Goal: Task Accomplishment & Management: Complete application form

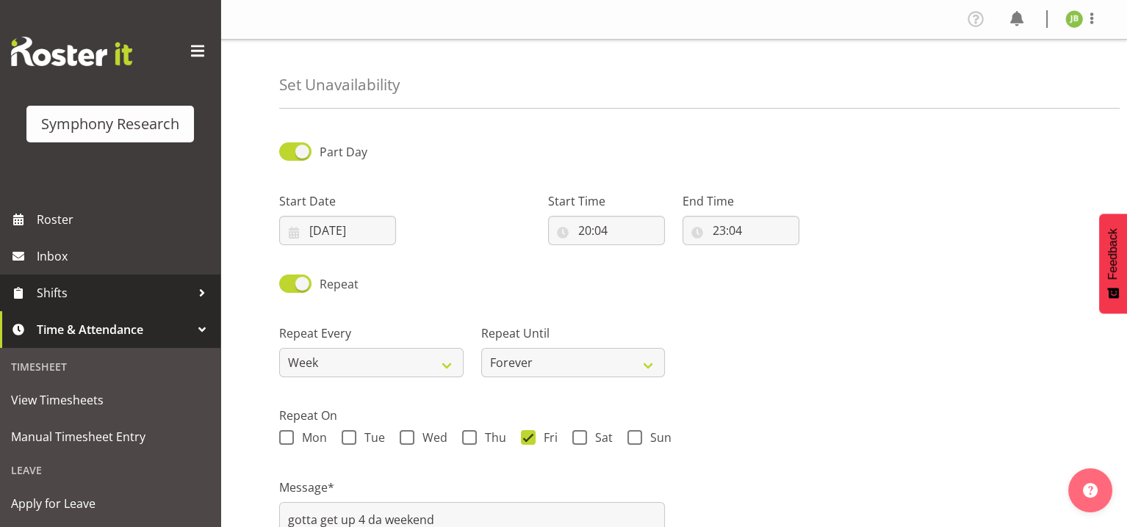
click at [67, 282] on span "Shifts" at bounding box center [114, 293] width 154 height 22
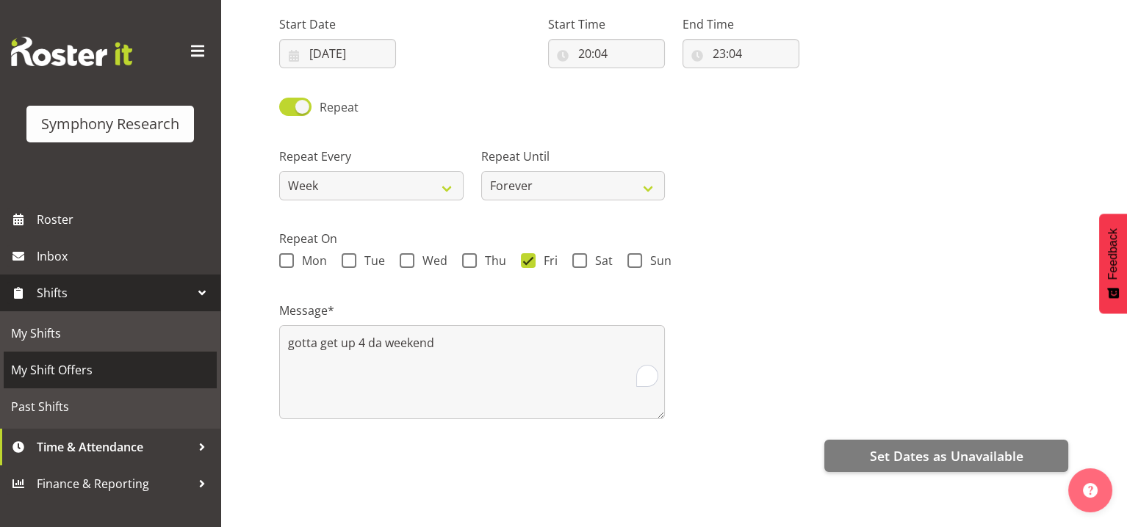
scroll to position [180, 0]
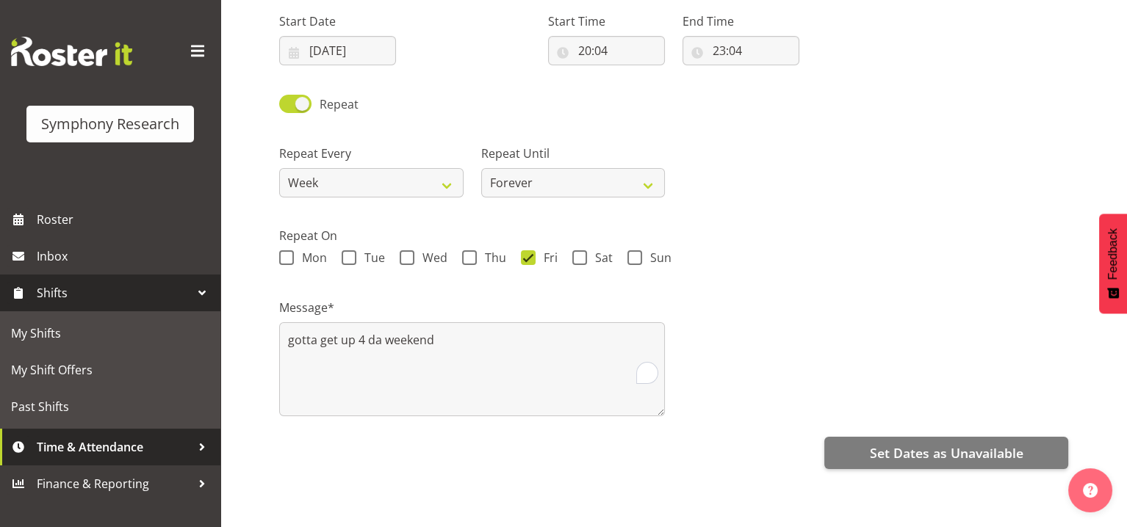
click at [81, 436] on span "Time & Attendance" at bounding box center [114, 447] width 154 height 22
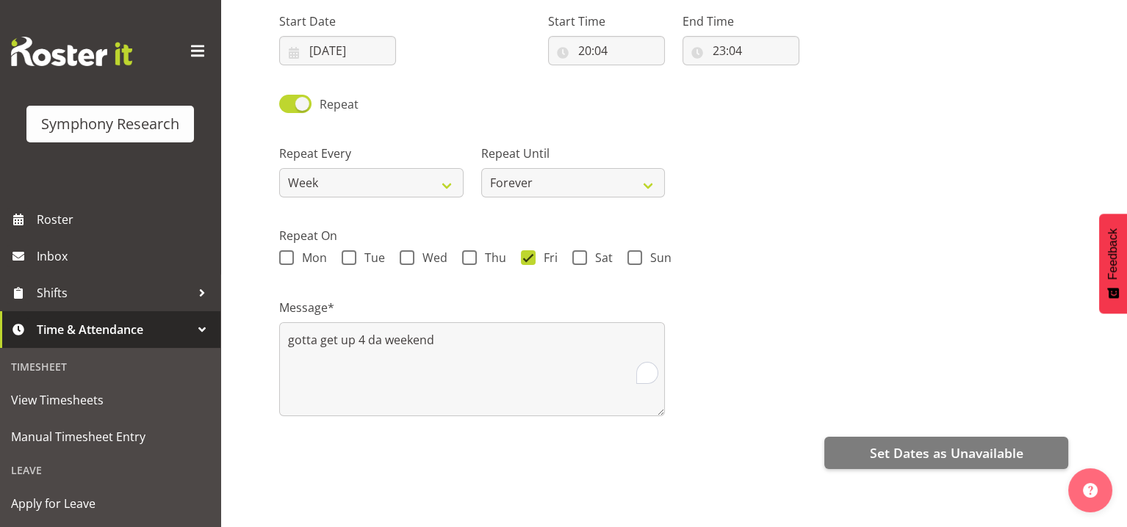
scroll to position [168, 0]
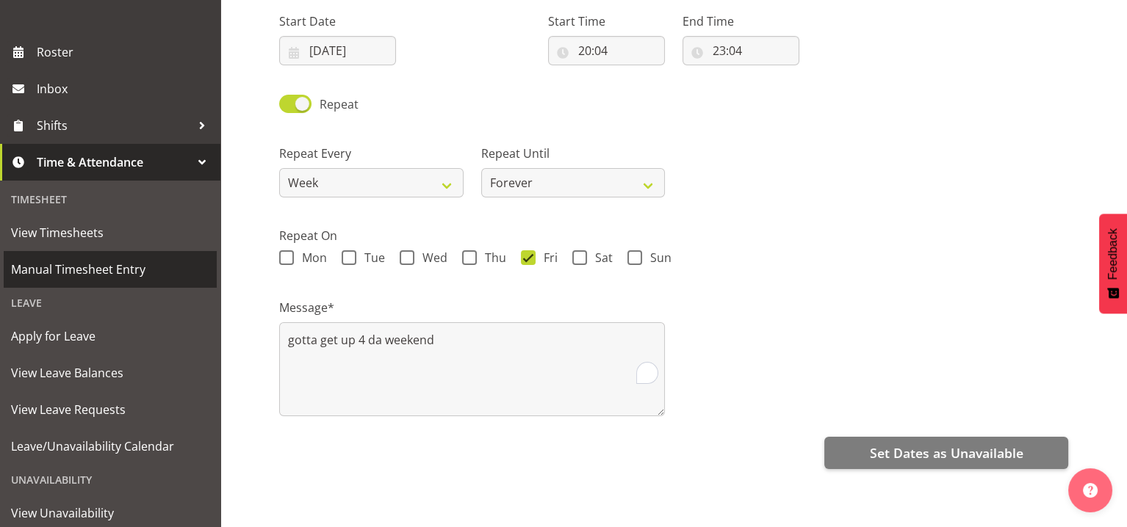
click at [84, 259] on span "Manual Timesheet Entry" at bounding box center [110, 270] width 198 height 22
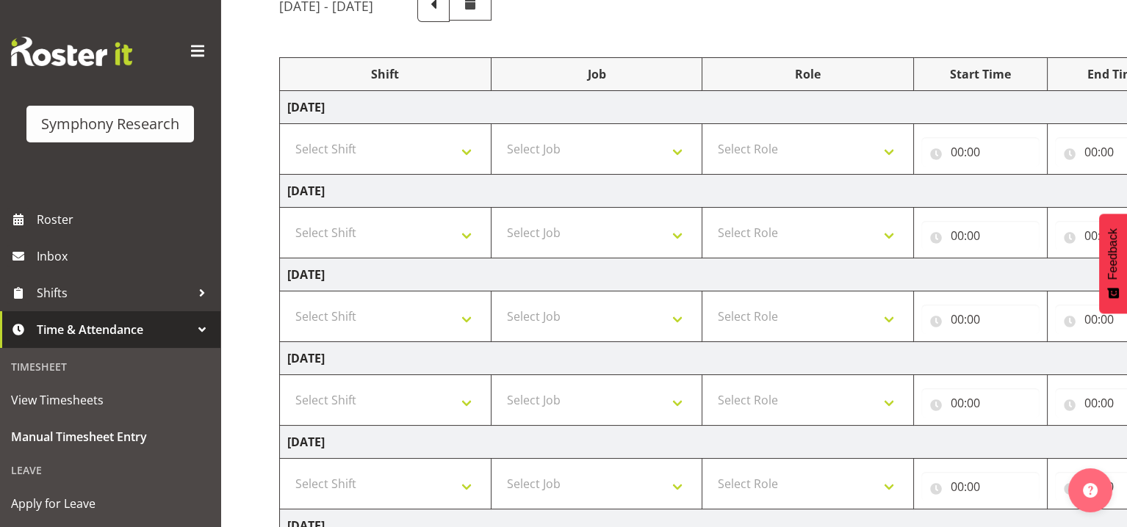
scroll to position [32, 0]
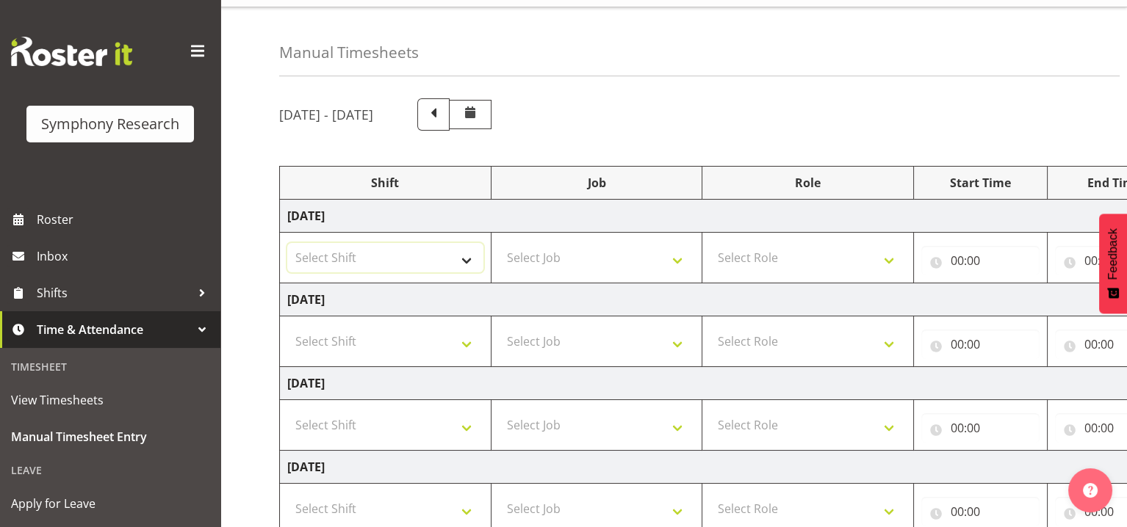
click at [375, 243] on select "Select Shift !!Weekend Residential (Roster IT Shift Label) *Business 9/10am ~ 4…" at bounding box center [385, 257] width 196 height 29
select select "26078"
click at [287, 243] on select "Select Shift !!Weekend Residential (Roster IT Shift Label) *Business 9/10am ~ 4…" at bounding box center [385, 257] width 196 height 29
click at [547, 243] on select "Select Job 550060 IF Admin 553492 World Poll Aus Wave 2 Main 2025 553493 World …" at bounding box center [597, 257] width 196 height 29
select select "10499"
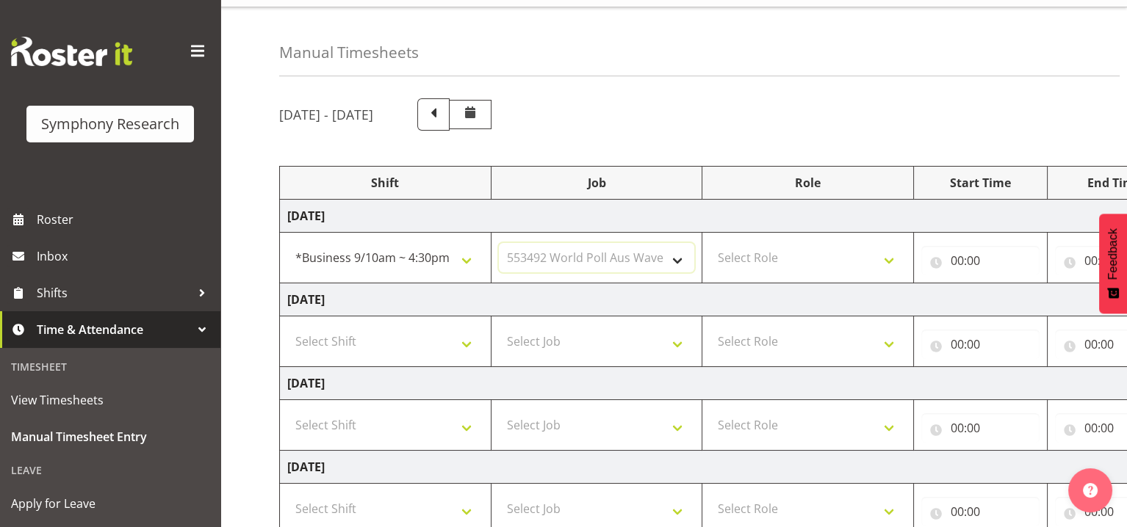
click at [499, 243] on select "Select Job 550060 IF Admin 553492 World Poll Aus Wave 2 Main 2025 553493 World …" at bounding box center [597, 257] width 196 height 29
click at [859, 243] on select "Select Role Interviewing Briefing" at bounding box center [808, 257] width 196 height 29
select select "47"
click at [711, 243] on select "Select Role Interviewing Briefing" at bounding box center [808, 257] width 196 height 29
click at [970, 246] on input "00:00" at bounding box center [980, 260] width 118 height 29
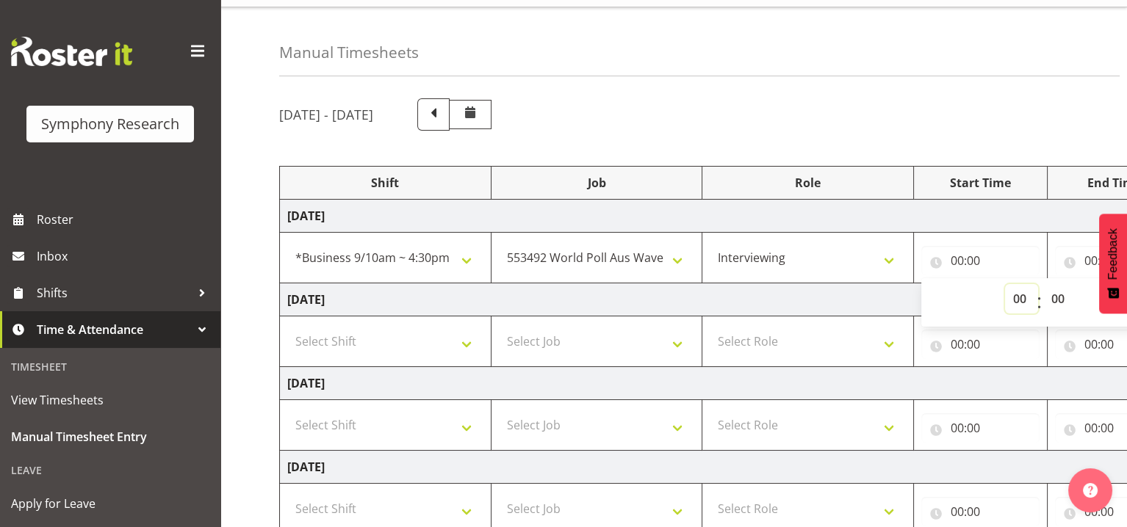
click at [1029, 284] on select "00 01 02 03 04 05 06 07 08 09 10 11 12 13 14 15 16 17 18 19 20 21 22 23" at bounding box center [1021, 298] width 33 height 29
select select "12"
click at [1015, 284] on select "00 01 02 03 04 05 06 07 08 09 10 11 12 13 14 15 16 17 18 19 20 21 22 23" at bounding box center [1021, 298] width 33 height 29
type input "12:00"
drag, startPoint x: 898, startPoint y: 43, endPoint x: 1016, endPoint y: 138, distance: 152.0
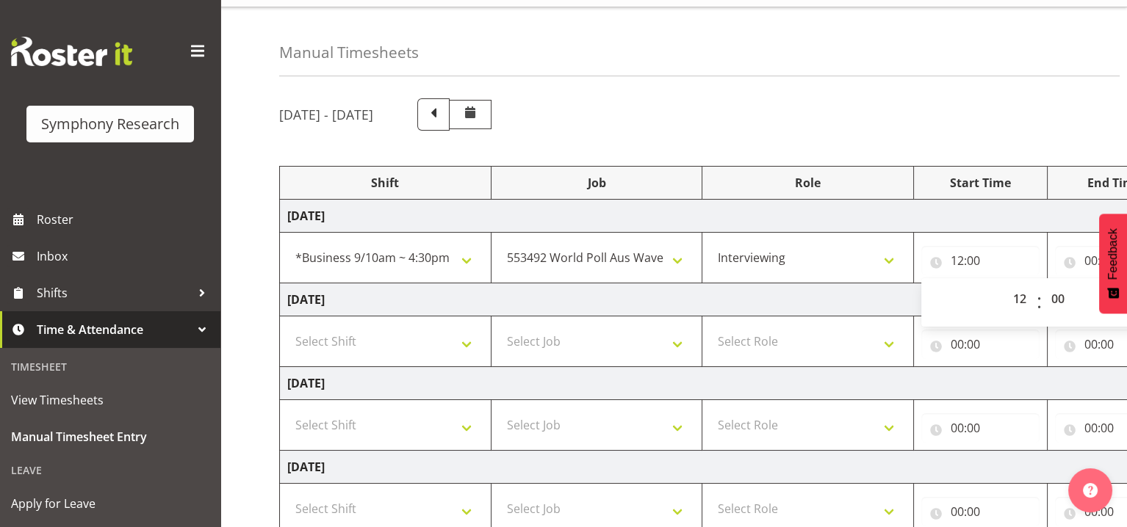
click at [900, 46] on div "Manual Timesheets" at bounding box center [699, 41] width 840 height 69
click at [1085, 246] on input "00:00" at bounding box center [1114, 260] width 118 height 29
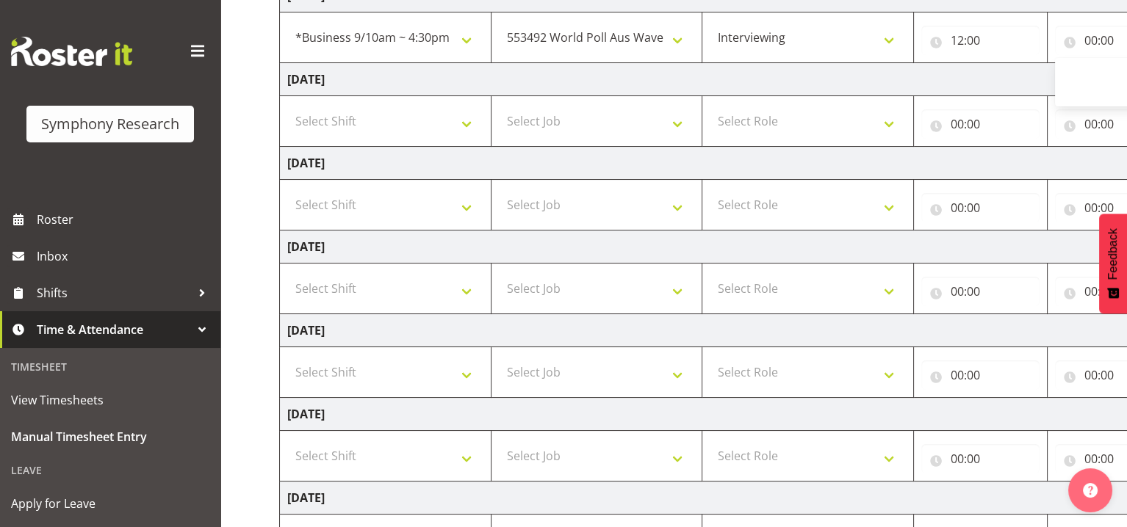
drag, startPoint x: 932, startPoint y: 69, endPoint x: 982, endPoint y: 91, distance: 53.9
click at [933, 70] on tbody "[DATE] !!Weekend Residential (Roster IT Shift Label) *Business 9/10am ~ 4:30pm …" at bounding box center [794, 288] width 1028 height 619
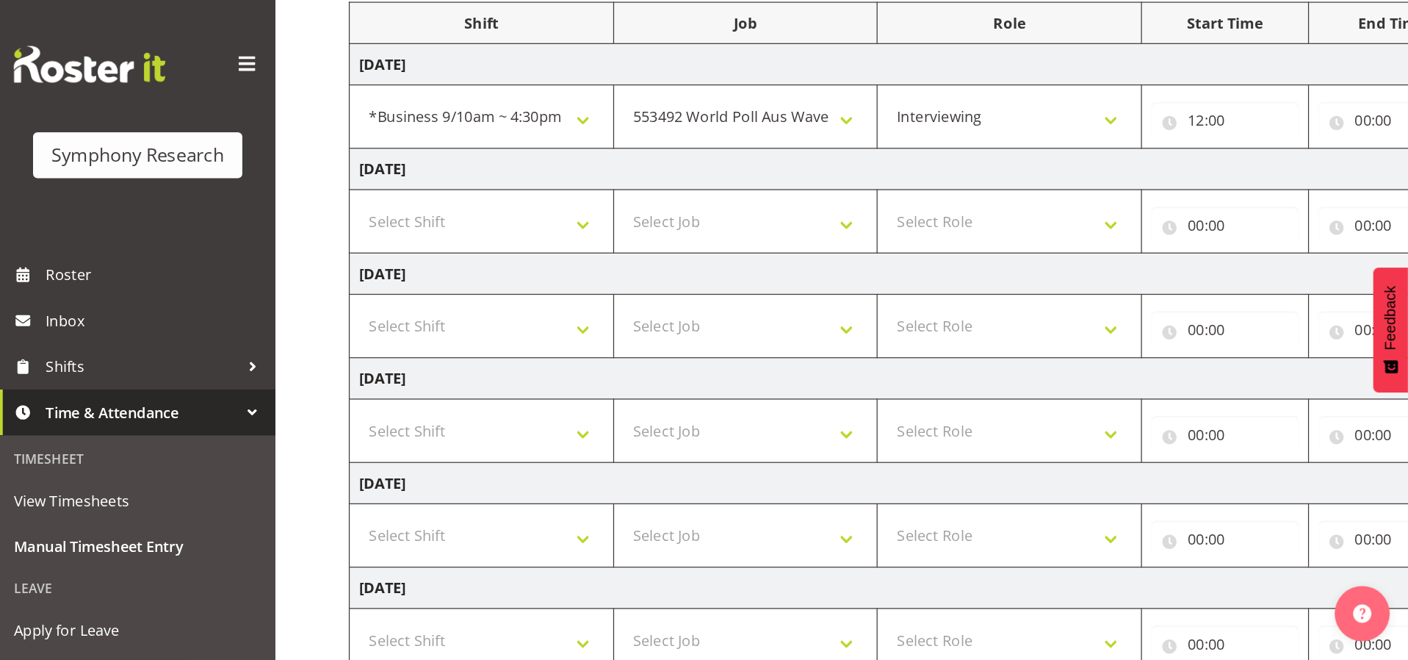
scroll to position [0, 0]
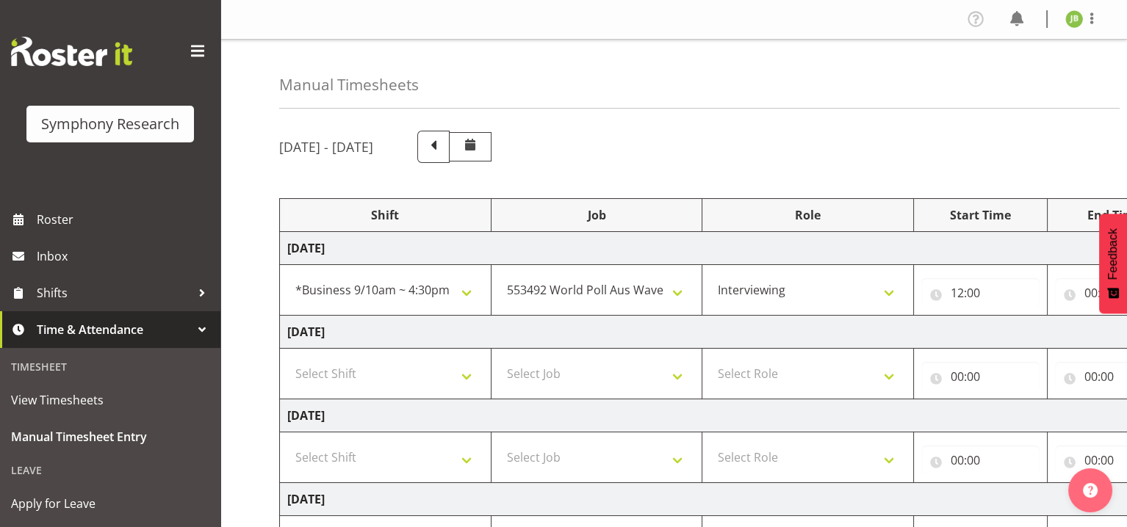
drag, startPoint x: 973, startPoint y: 156, endPoint x: 973, endPoint y: 181, distance: 25.0
drag, startPoint x: 973, startPoint y: 181, endPoint x: 752, endPoint y: 137, distance: 226.1
click at [750, 137] on div "[DATE] - [DATE]" at bounding box center [673, 147] width 789 height 32
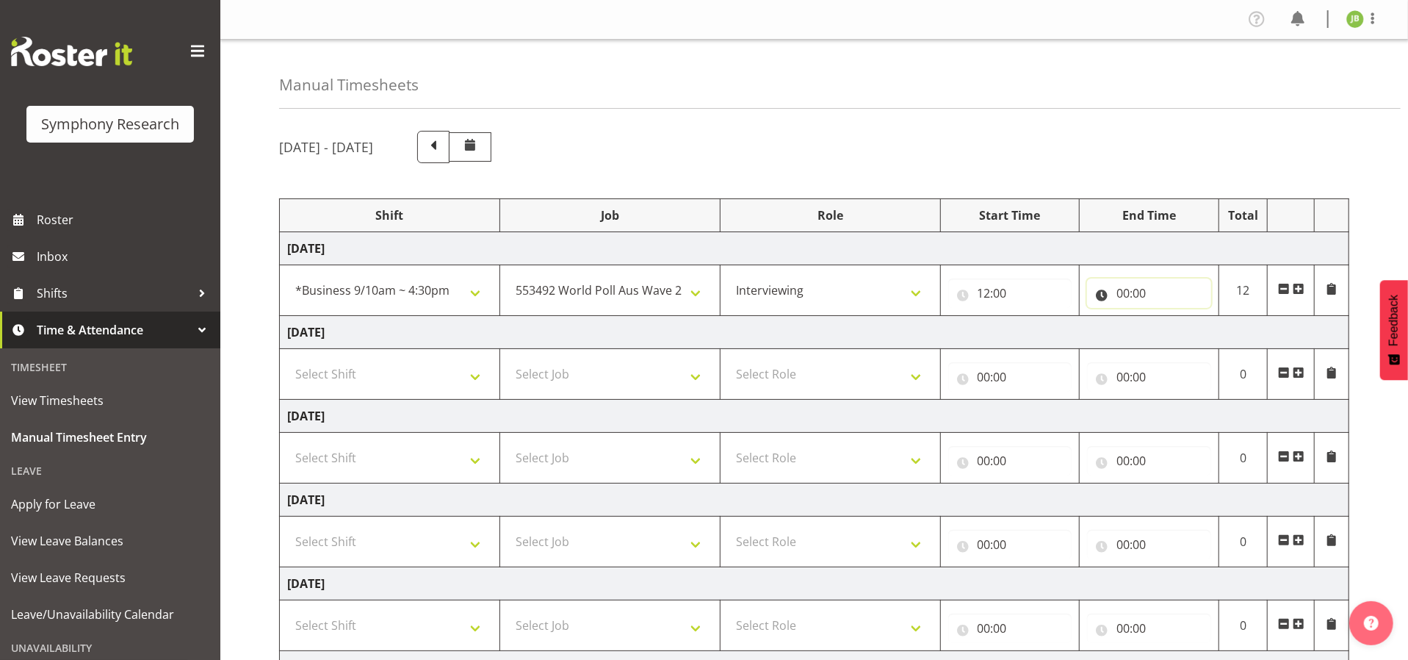
click at [1126, 278] on input "00:00" at bounding box center [1148, 292] width 123 height 29
click at [1126, 317] on select "00 01 02 03 04 05 06 07 08 09 10 11 12 13 14 15 16 17 18 19 20 21 22 23" at bounding box center [1187, 331] width 33 height 29
select select "14"
click at [1126, 317] on select "00 01 02 03 04 05 06 07 08 09 10 11 12 13 14 15 16 17 18 19 20 21 22 23" at bounding box center [1187, 331] width 33 height 29
type input "14:00"
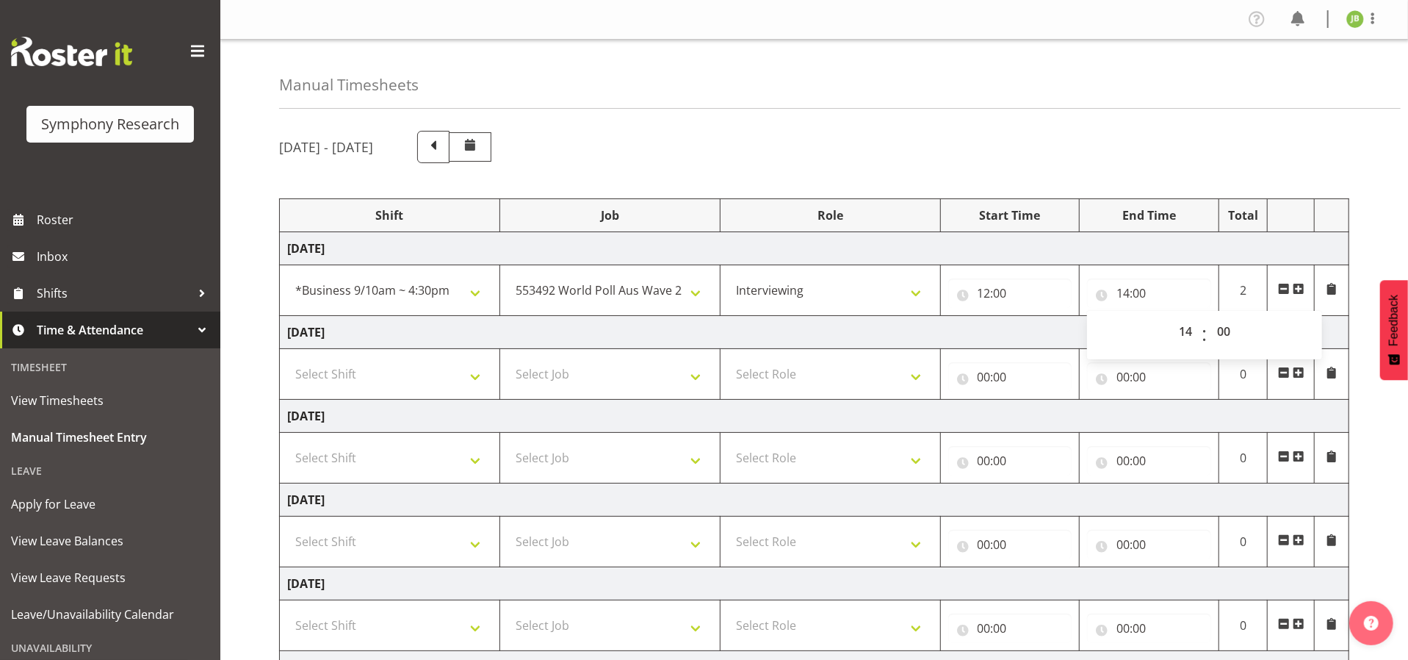
click at [1126, 143] on div "[DATE] - [DATE]" at bounding box center [814, 147] width 1070 height 32
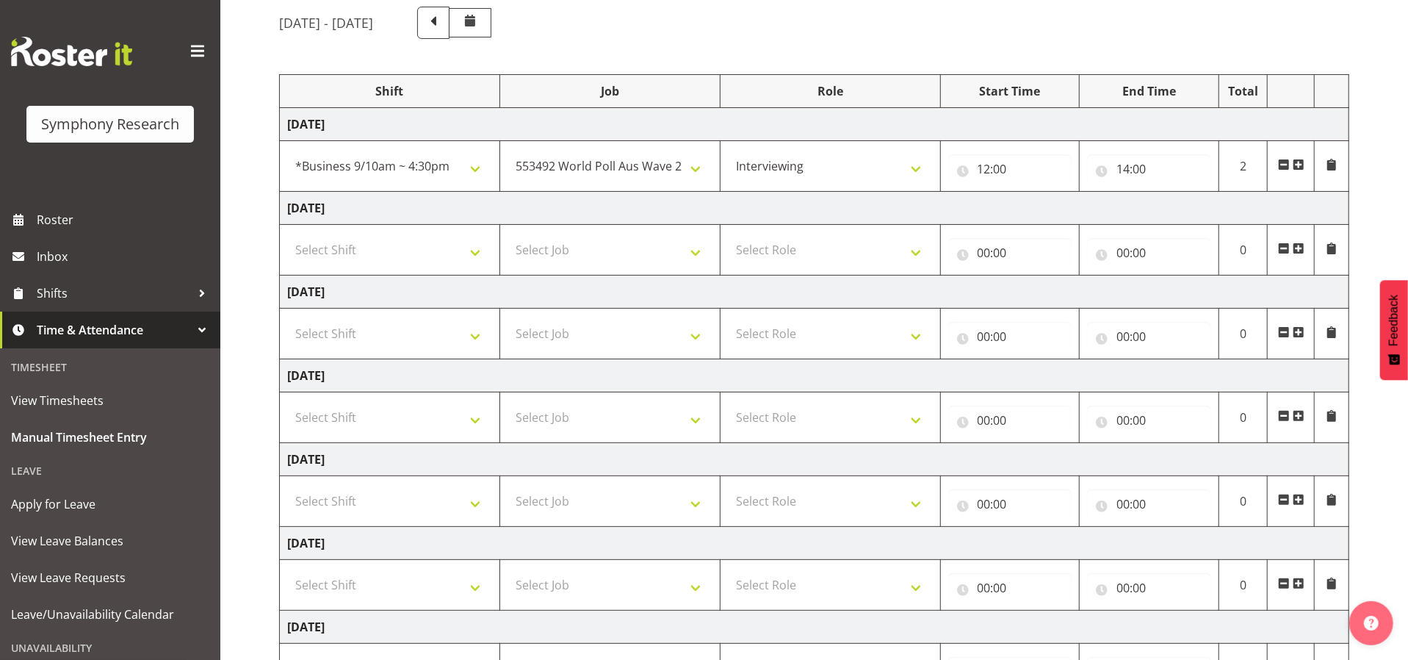
scroll to position [126, 0]
